Goal: Navigation & Orientation: Understand site structure

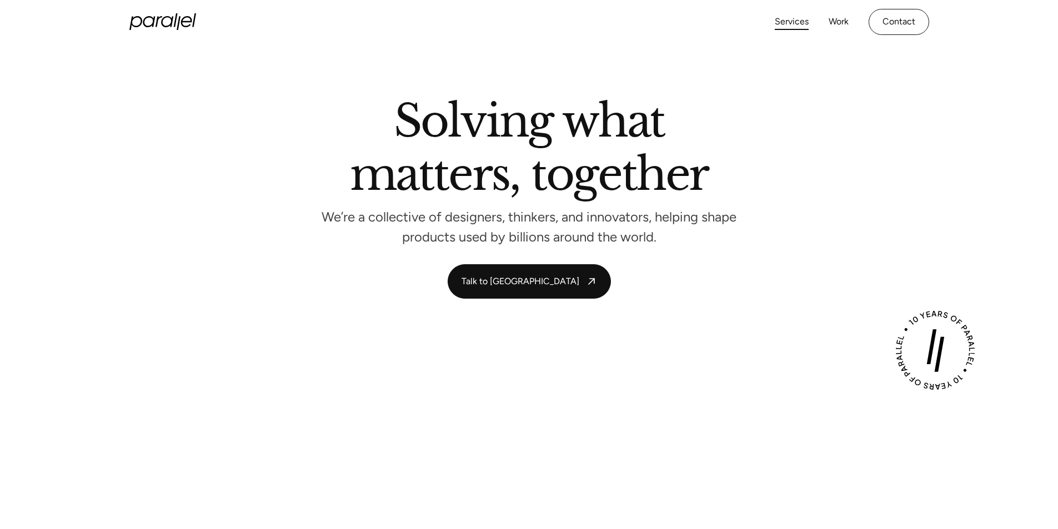
click at [788, 22] on link "Services" at bounding box center [792, 22] width 34 height 16
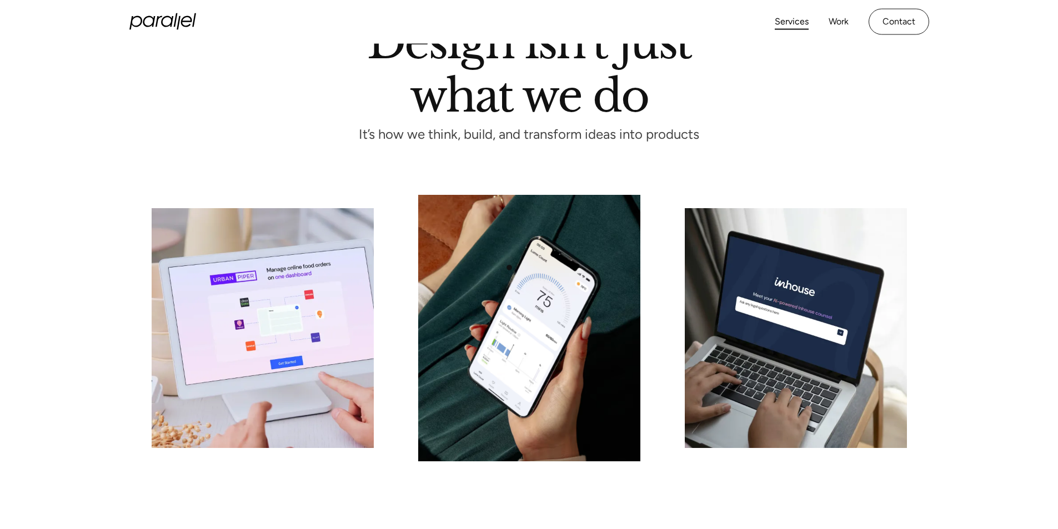
scroll to position [63, 0]
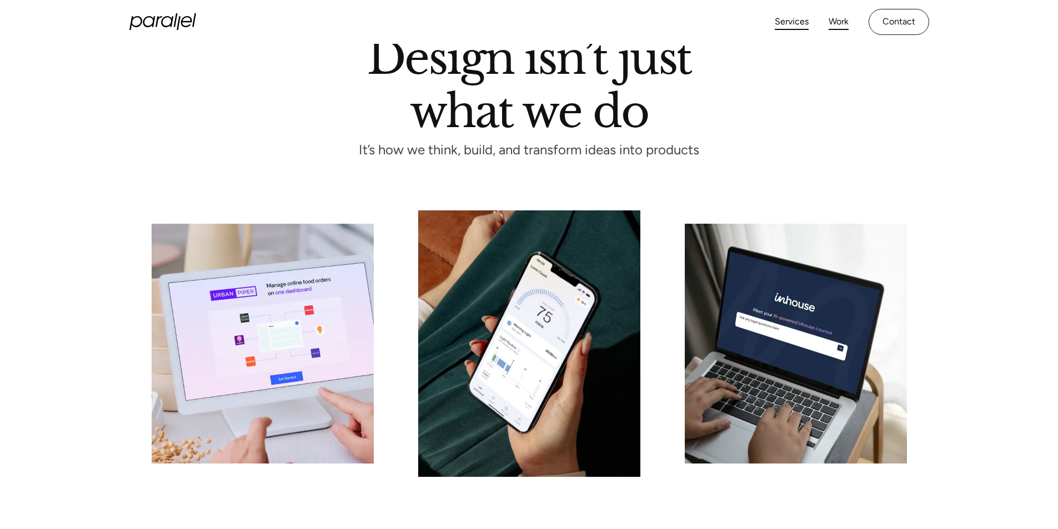
click at [842, 15] on link "Work" at bounding box center [839, 22] width 20 height 16
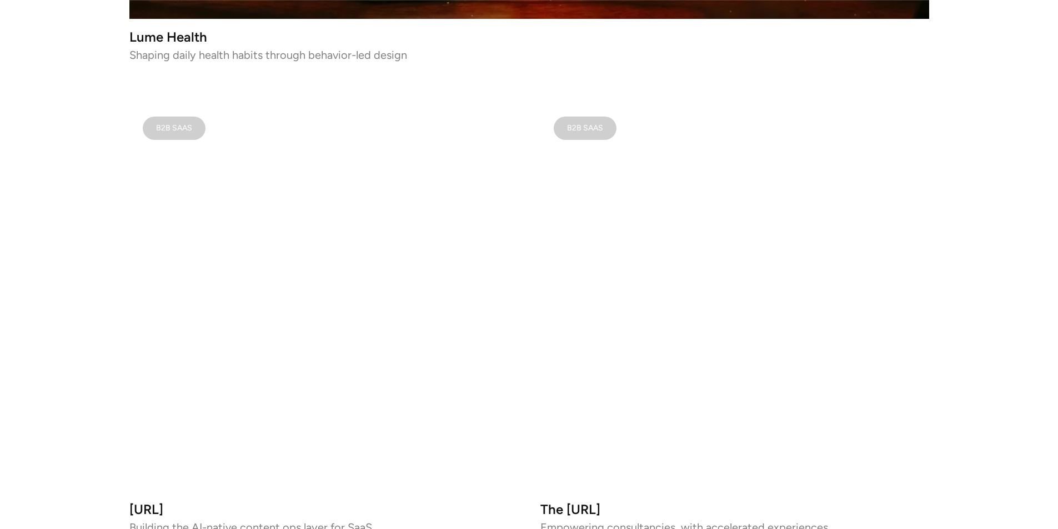
scroll to position [667, 0]
